Goal: Task Accomplishment & Management: Manage account settings

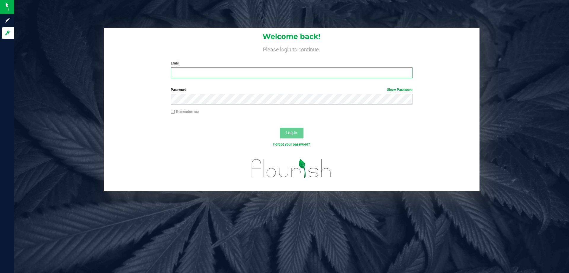
click at [178, 74] on input "Email" at bounding box center [292, 72] width 242 height 11
type input "[EMAIL_ADDRESS][PERSON_NAME][DOMAIN_NAME]"
click at [280, 128] on button "Log In" at bounding box center [292, 133] width 24 height 11
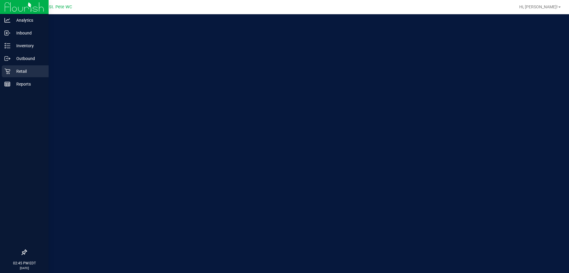
click at [3, 71] on div "Retail" at bounding box center [25, 71] width 47 height 12
